Goal: Consume media (video, audio)

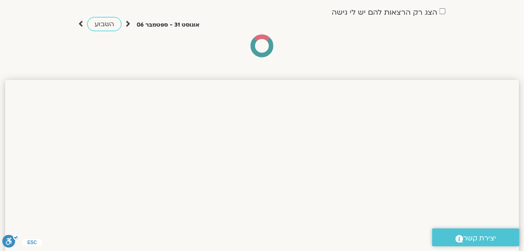
scroll to position [77, 0]
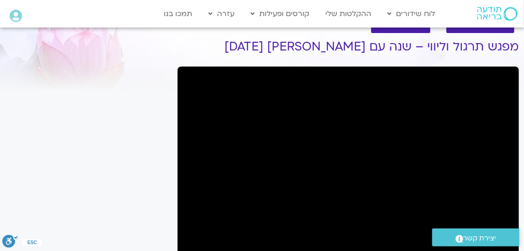
scroll to position [41, 0]
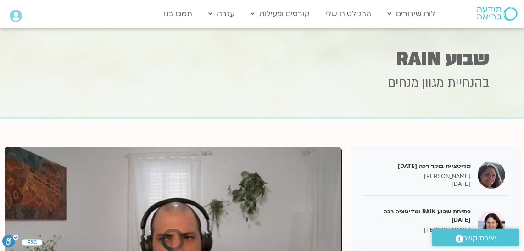
scroll to position [6, 0]
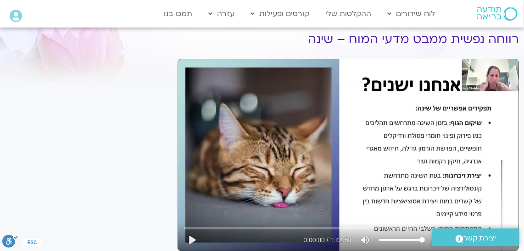
scroll to position [91, 0]
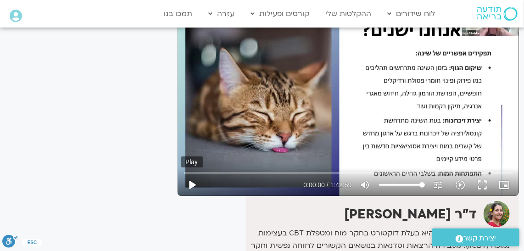
click at [193, 182] on button "play_arrow" at bounding box center [192, 185] width 22 height 22
click at [192, 180] on button "pause" at bounding box center [192, 185] width 22 height 22
type input "5.219943"
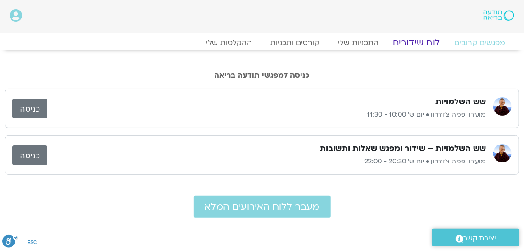
click at [407, 41] on link "לוח שידורים" at bounding box center [416, 42] width 69 height 11
